Goal: Task Accomplishment & Management: Use online tool/utility

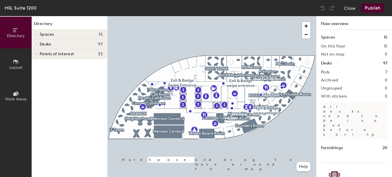
click at [91, 32] on h4 "Spaces 15" at bounding box center [71, 34] width 63 height 5
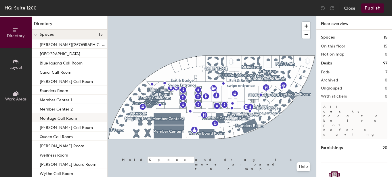
click at [80, 117] on div "Montage Call Room" at bounding box center [70, 117] width 76 height 9
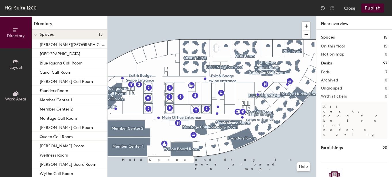
scroll to position [16, 0]
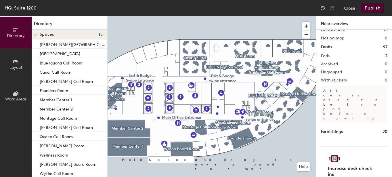
click at [21, 58] on button "Layout" at bounding box center [16, 64] width 32 height 32
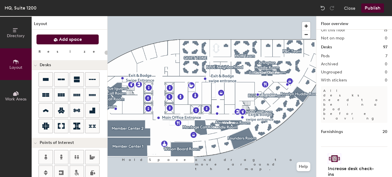
click at [80, 40] on span "Add space" at bounding box center [70, 39] width 23 height 6
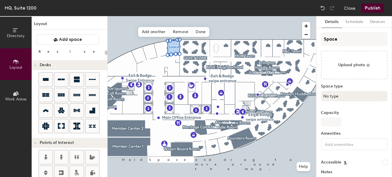
click at [354, 96] on button "No type" at bounding box center [354, 96] width 66 height 10
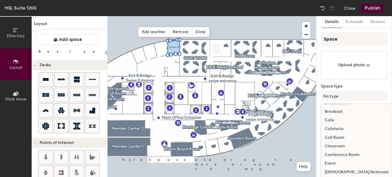
scroll to position [7, 0]
click at [351, 136] on div "Call Room" at bounding box center [356, 137] width 71 height 9
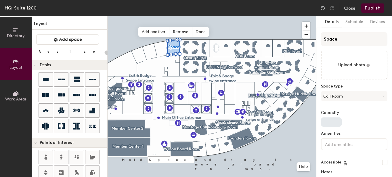
type input "20"
click at [336, 122] on input "Capacity" at bounding box center [331, 121] width 21 height 9
type input "3"
type input "20"
type input "3"
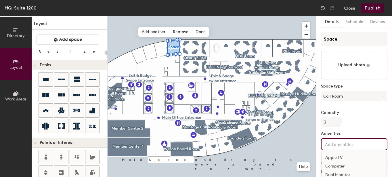
click at [338, 146] on input at bounding box center [349, 143] width 52 height 7
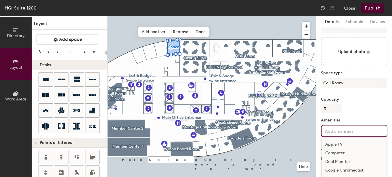
scroll to position [18, 0]
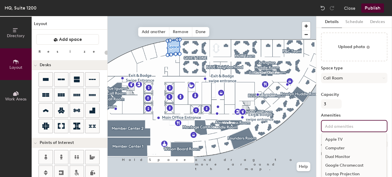
click at [338, 147] on div "Computer" at bounding box center [353, 148] width 65 height 9
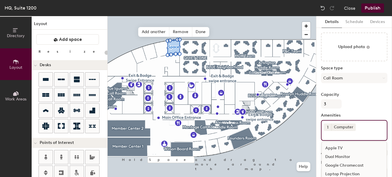
type input "20"
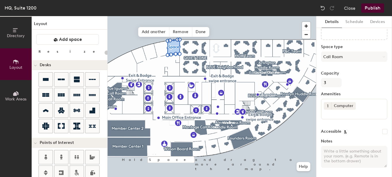
scroll to position [38, 0]
click at [355, 81] on div "Capacity 3" at bounding box center [354, 80] width 66 height 16
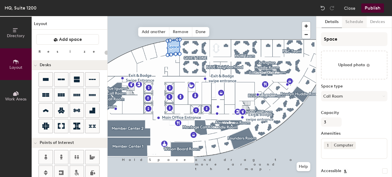
click at [355, 22] on button "Schedule" at bounding box center [354, 22] width 25 height 12
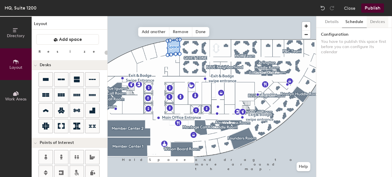
click at [372, 23] on button "Devices" at bounding box center [377, 22] width 22 height 12
click at [327, 23] on button "Details" at bounding box center [331, 22] width 20 height 12
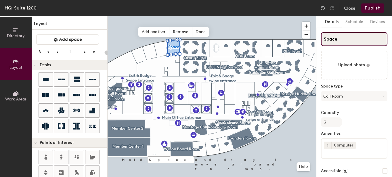
click at [339, 39] on input "Space" at bounding box center [354, 39] width 66 height 14
drag, startPoint x: 341, startPoint y: 41, endPoint x: 324, endPoint y: 40, distance: 17.2
click at [324, 40] on input "Space" at bounding box center [354, 39] width 66 height 14
click at [343, 37] on input "Space" at bounding box center [354, 39] width 66 height 14
drag, startPoint x: 343, startPoint y: 38, endPoint x: 320, endPoint y: 38, distance: 23.0
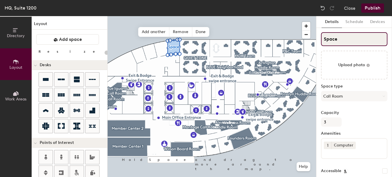
click at [321, 38] on input "Space" at bounding box center [354, 39] width 66 height 14
paste input "Four Seasons"
type input "Four Seasons"
type input "20"
type input "Four Seasons"
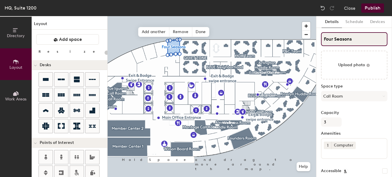
type input "20"
type input "Four Seasons C"
type input "20"
type input "Four Seasons Call"
type input "20"
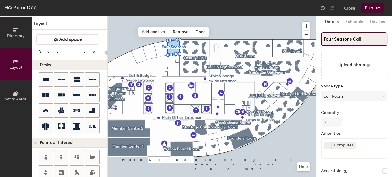
type input "Four Seasons Call"
type input "20"
type input "Four Seasons Call R"
type input "20"
type input "Four Seasons Call Roo"
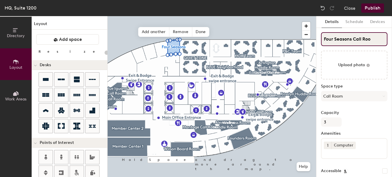
type input "20"
type input "Four Seasons Call Room"
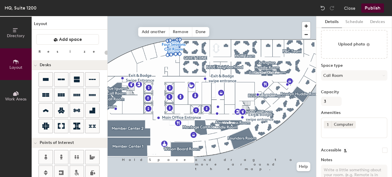
type input "20"
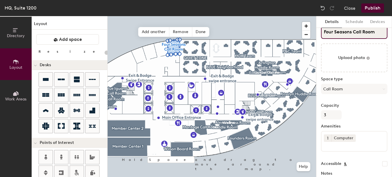
scroll to position [7, 0]
type input "Four Seasons Call Room"
click at [157, 33] on span "Add another" at bounding box center [153, 32] width 31 height 10
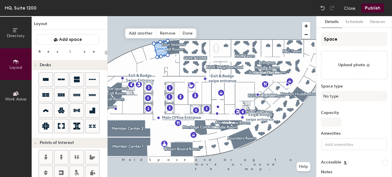
type input "20"
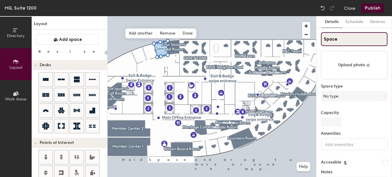
drag, startPoint x: 338, startPoint y: 39, endPoint x: 320, endPoint y: 35, distance: 17.9
click at [321, 35] on input "Space" at bounding box center [354, 39] width 66 height 14
paste input "eabird"
type input "Seabird"
type input "20"
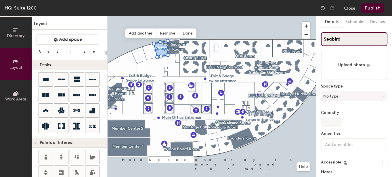
type input "Seabird"
type input "20"
type input "Seabird Cal"
type input "20"
type input "Seabird Call"
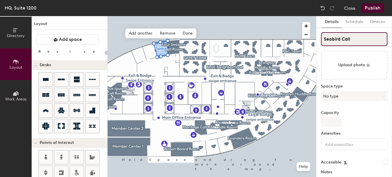
type input "20"
type input "Seabird Call"
type input "20"
type input "Seabird Call R"
type input "20"
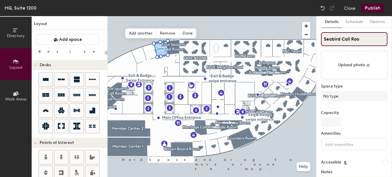
type input "Seabird Call Room"
type input "20"
type input "Seabird Call Room"
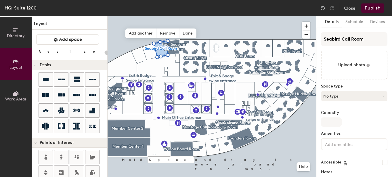
click at [348, 96] on button "No type" at bounding box center [354, 96] width 66 height 10
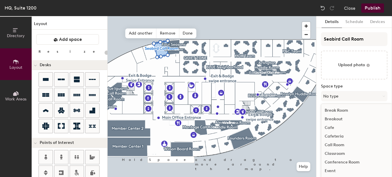
click at [343, 144] on div "Call Room" at bounding box center [356, 144] width 71 height 9
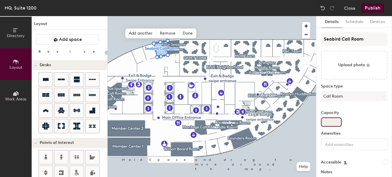
click at [336, 119] on input "Capacity" at bounding box center [331, 121] width 21 height 9
type input "20"
type input "3"
type input "20"
type input "3"
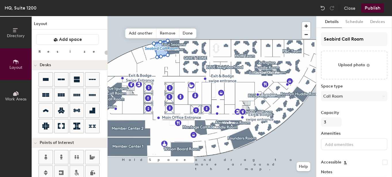
click at [337, 145] on input at bounding box center [349, 143] width 52 height 7
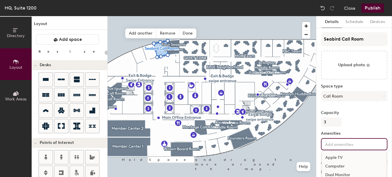
click at [339, 166] on div "Computer" at bounding box center [353, 166] width 65 height 9
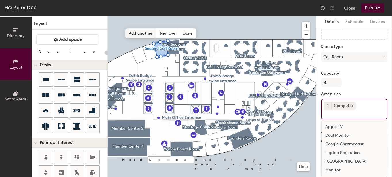
scroll to position [38, 0]
click at [143, 33] on span "Add another" at bounding box center [140, 33] width 31 height 10
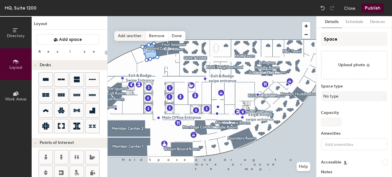
type input "20"
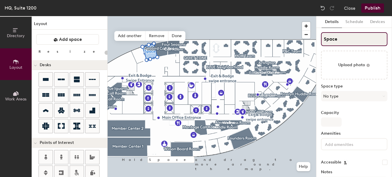
click at [338, 40] on input "Space" at bounding box center [354, 39] width 66 height 14
click at [313, 33] on div "Directory Layout Work Areas Layout Add space Resize Desks Points of Interest Fu…" at bounding box center [196, 96] width 392 height 161
paste input "[PERSON_NAME],"
type input "Salamander,"
type input "20"
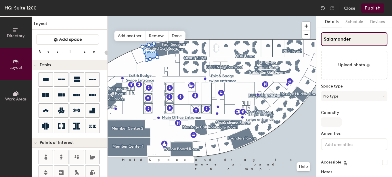
type input "Salamander"
type input "20"
type input "Salamander Ca"
type input "20"
type input "Salamander Cal"
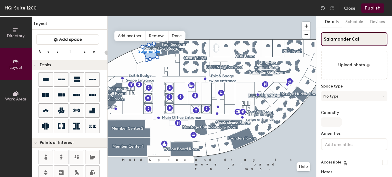
type input "20"
type input "Salamander Call r"
type input "20"
type input "Salamander Call"
type input "20"
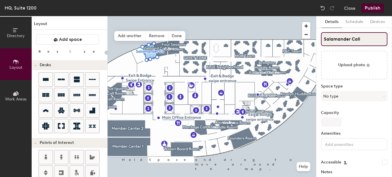
type input "Salamander Call R"
type input "20"
type input "Salamander Call Ro"
type input "20"
type input "Salamander Call Roo"
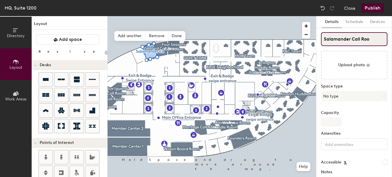
type input "20"
type input "Salamander Call Room"
type input "20"
type input "Salamander Call Room"
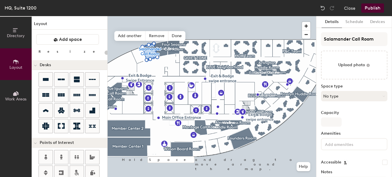
click at [354, 97] on button "No type" at bounding box center [354, 96] width 66 height 10
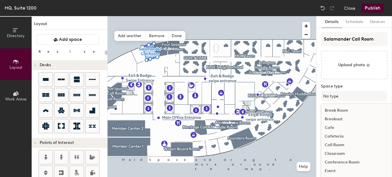
click at [342, 146] on div "Call Room" at bounding box center [356, 144] width 71 height 9
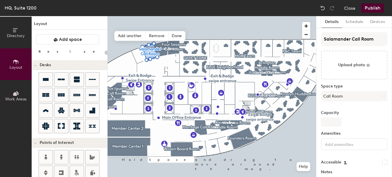
type input "20"
click at [337, 122] on input "Capacity" at bounding box center [331, 121] width 21 height 9
type input "3"
type input "20"
type input "3"
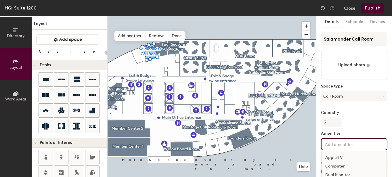
click at [336, 144] on input at bounding box center [349, 143] width 52 height 7
click at [339, 163] on div "Computer" at bounding box center [353, 166] width 65 height 9
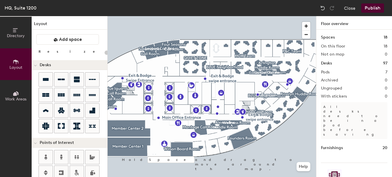
click at [138, 16] on div at bounding box center [211, 16] width 208 height 0
click at [84, 41] on button "Add space" at bounding box center [67, 39] width 63 height 10
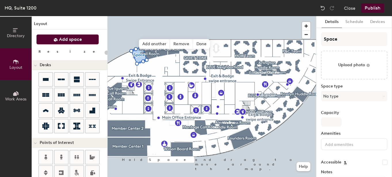
type input "20"
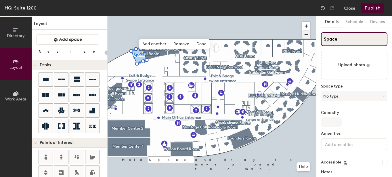
drag, startPoint x: 345, startPoint y: 39, endPoint x: 307, endPoint y: 32, distance: 38.0
click at [307, 32] on div "Directory Layout Work Areas Layout Add space Resize Desks Points of Interest Fu…" at bounding box center [196, 96] width 392 height 161
paste input "Biltmor"
type input "Biltmore"
type input "20"
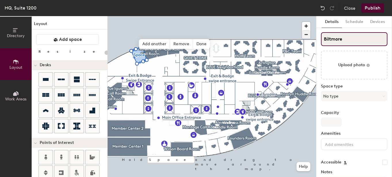
type input "Biltmore"
type input "20"
type input "Biltmore Cal"
type input "20"
type input "Biltmore Call"
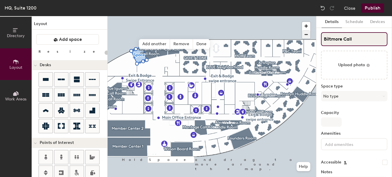
type input "20"
type input "Biltmore Call Ro"
type input "20"
type input "Biltmore Call Roo"
type input "20"
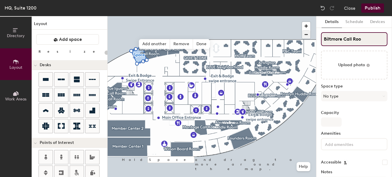
type input "Biltmore Call Room"
type input "20"
type input "Biltmore Call Room"
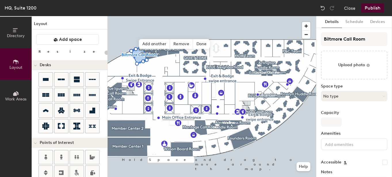
click at [353, 93] on button "No type" at bounding box center [354, 96] width 66 height 10
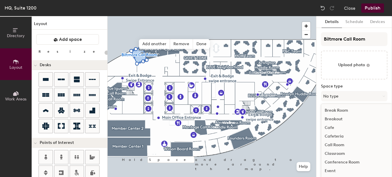
click at [344, 145] on div "Call Room" at bounding box center [356, 144] width 71 height 9
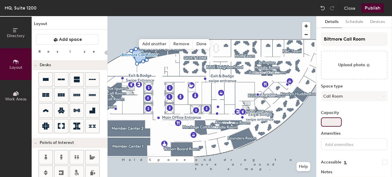
click at [334, 122] on input "Capacity" at bounding box center [331, 121] width 21 height 9
type input "20"
type input "3"
type input "20"
type input "3"
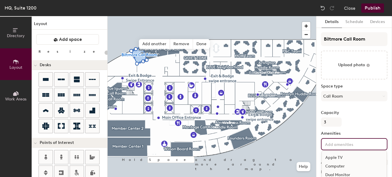
click at [340, 147] on div "Apple TV Computer Dual Monitor Google Chromecast Laptop Projection Lenovo Docki…" at bounding box center [354, 144] width 66 height 12
click at [342, 167] on div "Computer" at bounding box center [353, 166] width 65 height 9
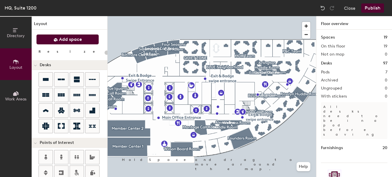
click at [78, 39] on span "Add space" at bounding box center [70, 39] width 23 height 6
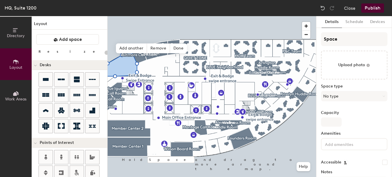
type input "20"
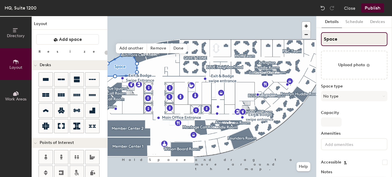
drag, startPoint x: 339, startPoint y: 39, endPoint x: 307, endPoint y: 38, distance: 31.6
click at [307, 38] on div "Directory Layout Work Areas Layout Add space Resize Desks Points of Interest Fu…" at bounding box center [196, 96] width 392 height 161
paste input "Key Bridge Boardroom"
type input "Key Bridge Boardroom"
type input "20"
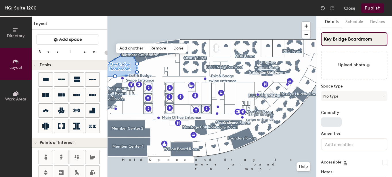
type input "Key Bridge Boardroom"
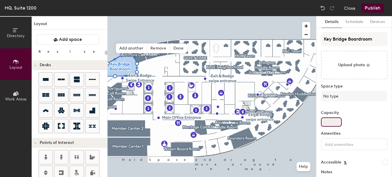
click at [338, 120] on input "Capacity" at bounding box center [331, 121] width 21 height 9
type input "1"
type input "20"
type input "14"
type input "20"
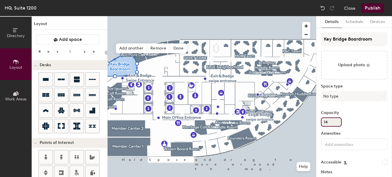
type input "14"
click at [337, 101] on div "Space type No type" at bounding box center [354, 95] width 66 height 22
click at [339, 95] on button "No type" at bounding box center [354, 96] width 66 height 10
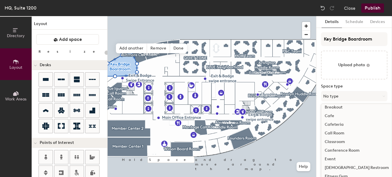
scroll to position [11, 0]
click at [351, 149] on div "Conference Room" at bounding box center [356, 150] width 71 height 9
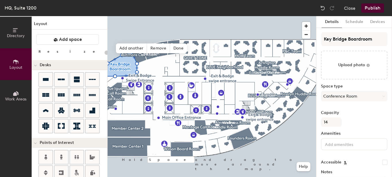
scroll to position [30, 0]
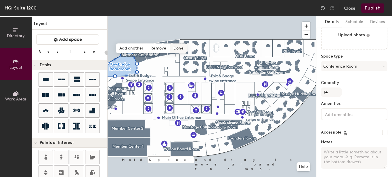
click at [181, 46] on span "Done" at bounding box center [178, 48] width 17 height 10
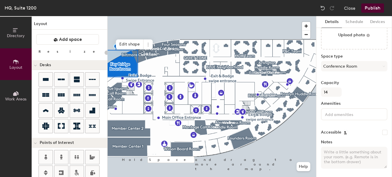
click at [225, 16] on div at bounding box center [211, 16] width 208 height 0
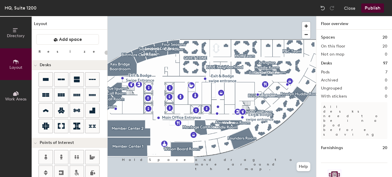
click at [375, 9] on button "Publish" at bounding box center [372, 7] width 23 height 9
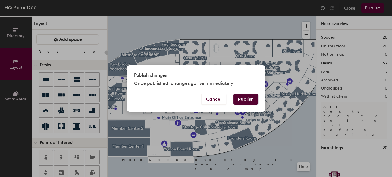
click at [252, 95] on button "Publish" at bounding box center [245, 99] width 25 height 11
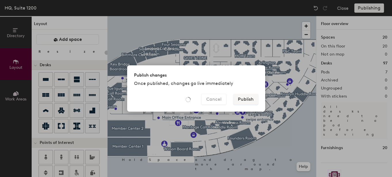
type input "20"
